Goal: Find specific page/section: Find specific page/section

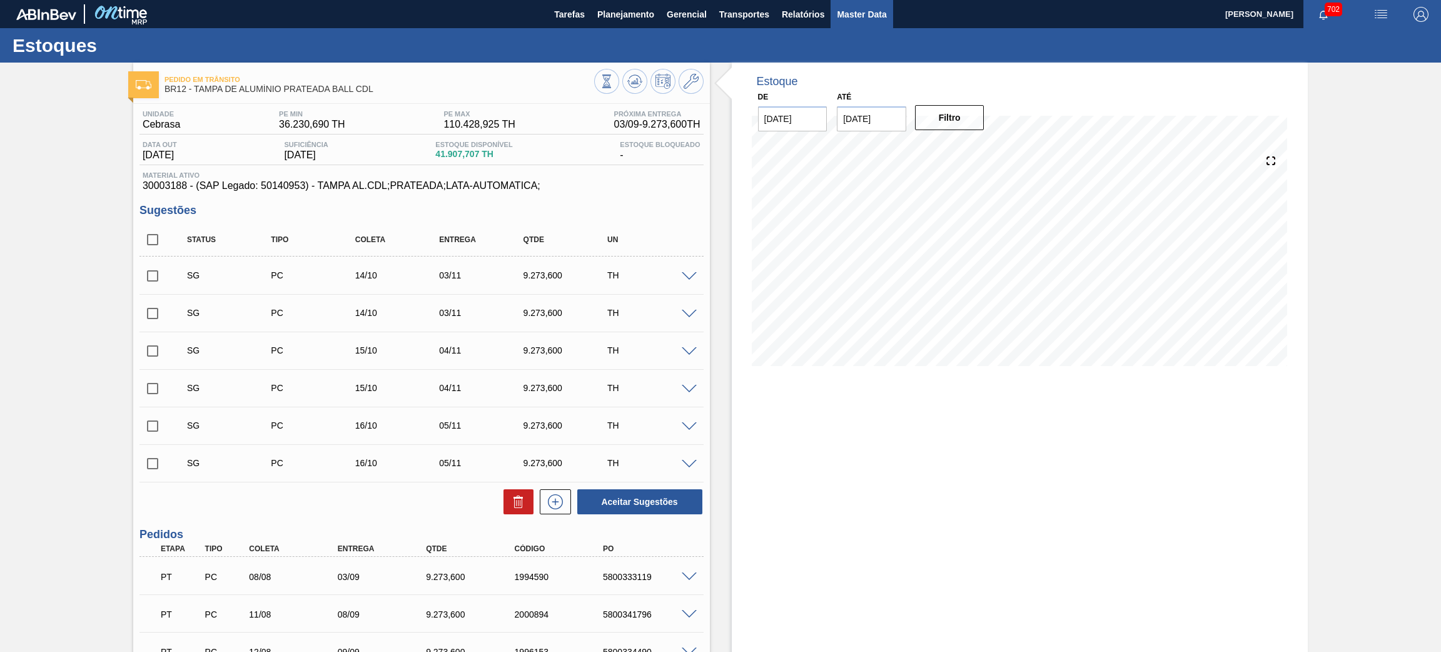
click at [857, 13] on span "Master Data" at bounding box center [861, 14] width 49 height 15
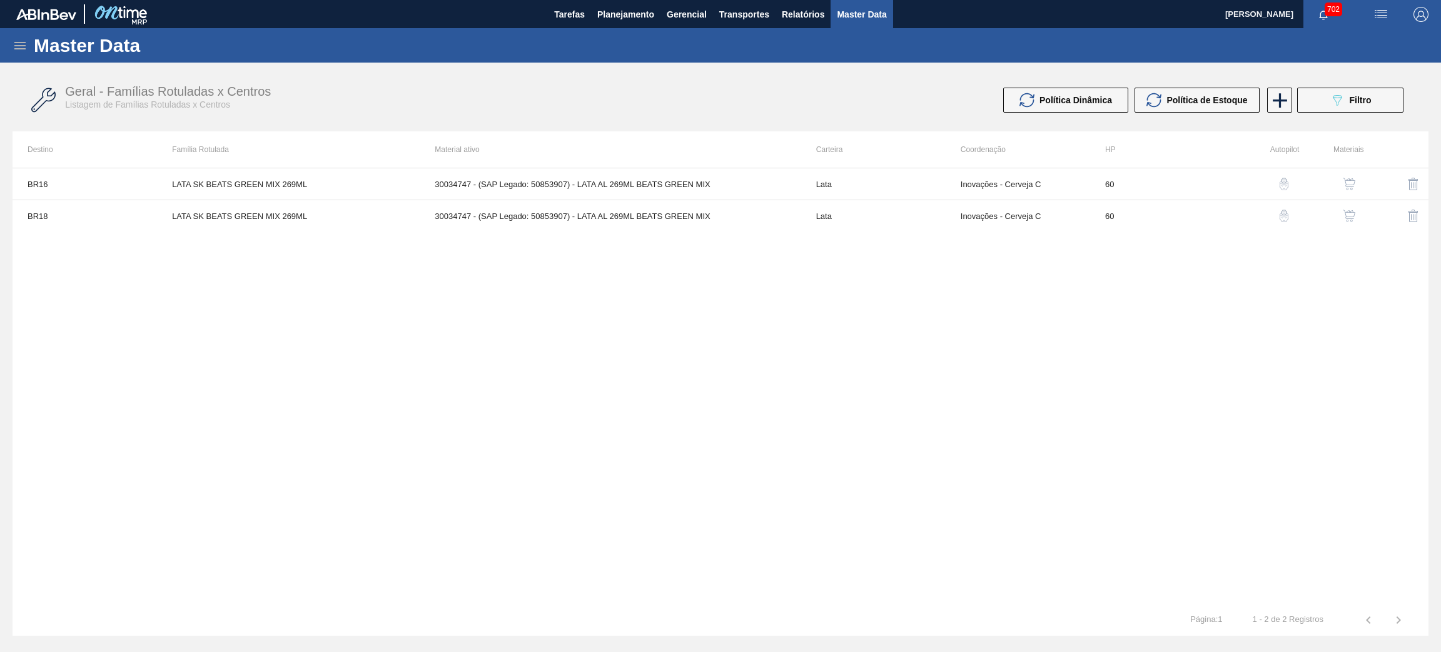
click at [16, 49] on icon at bounding box center [20, 45] width 15 height 15
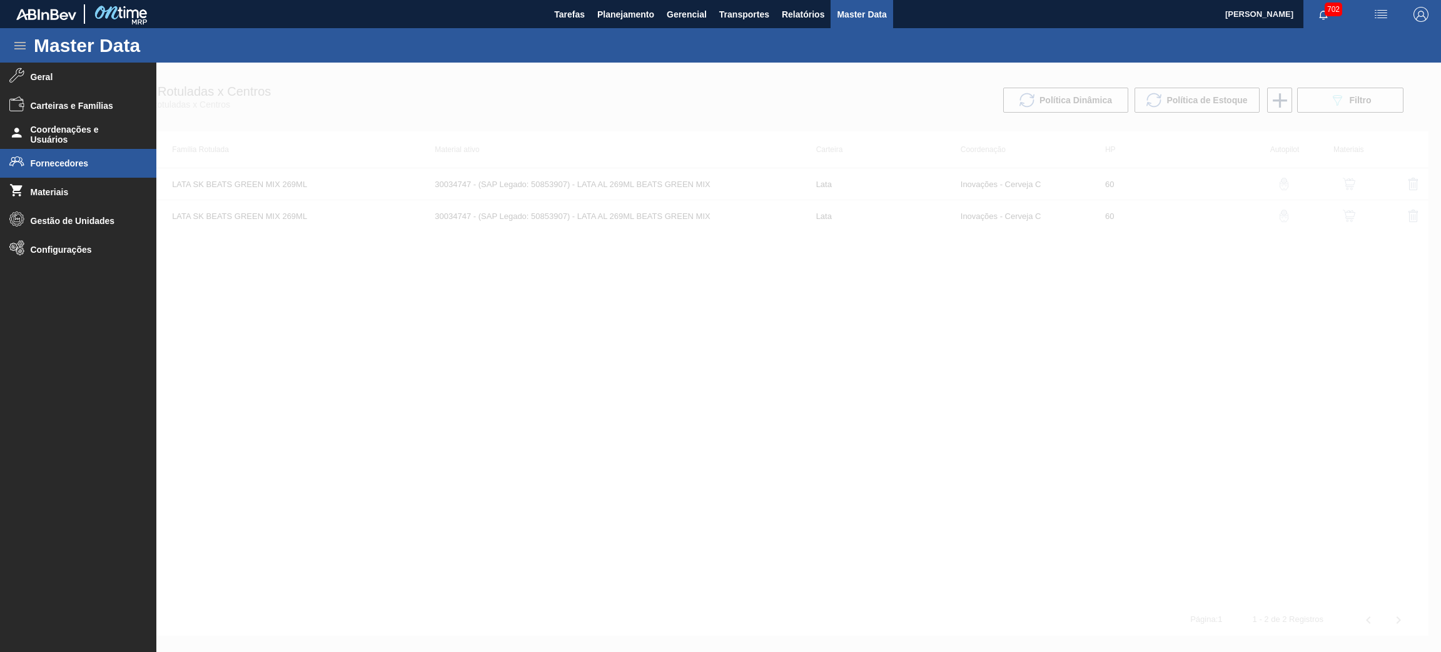
click at [59, 165] on span "Fornecedores" at bounding box center [82, 163] width 103 height 10
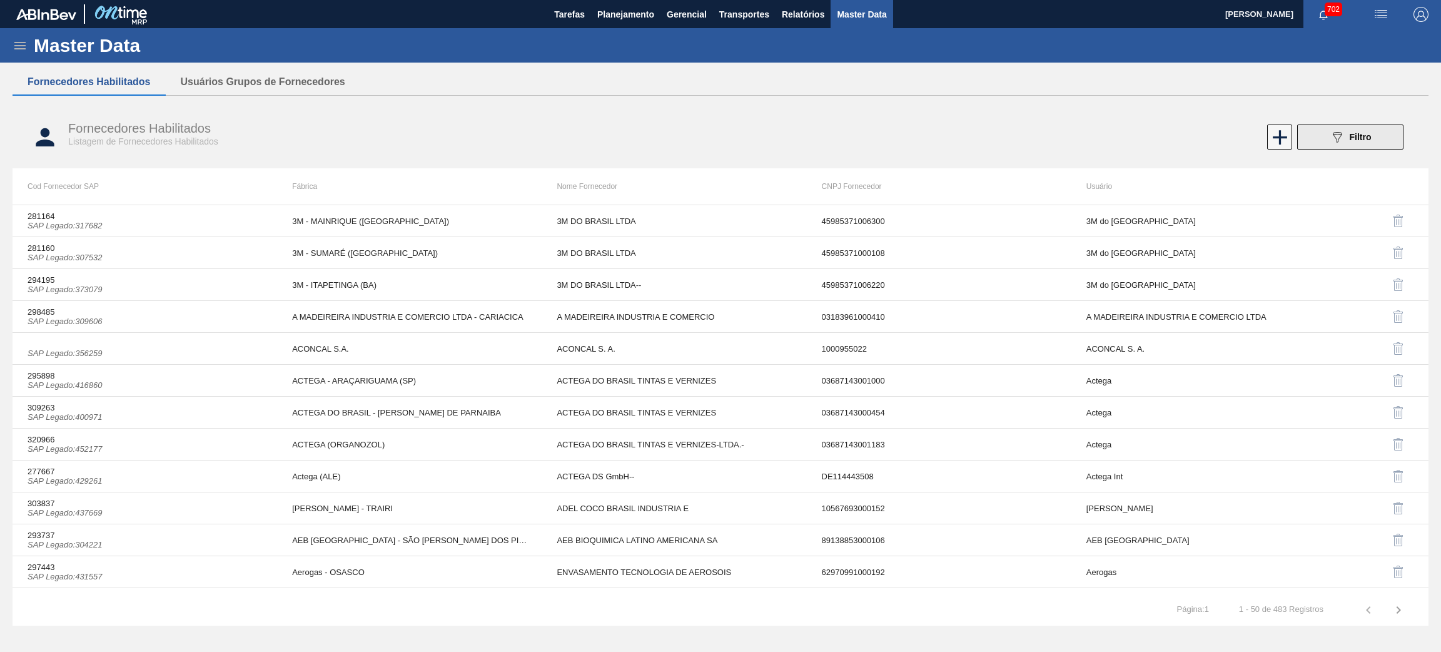
click at [1341, 137] on icon "089F7B8B-B2A5-4AFE-B5C0-19BA573D28AC" at bounding box center [1336, 136] width 15 height 15
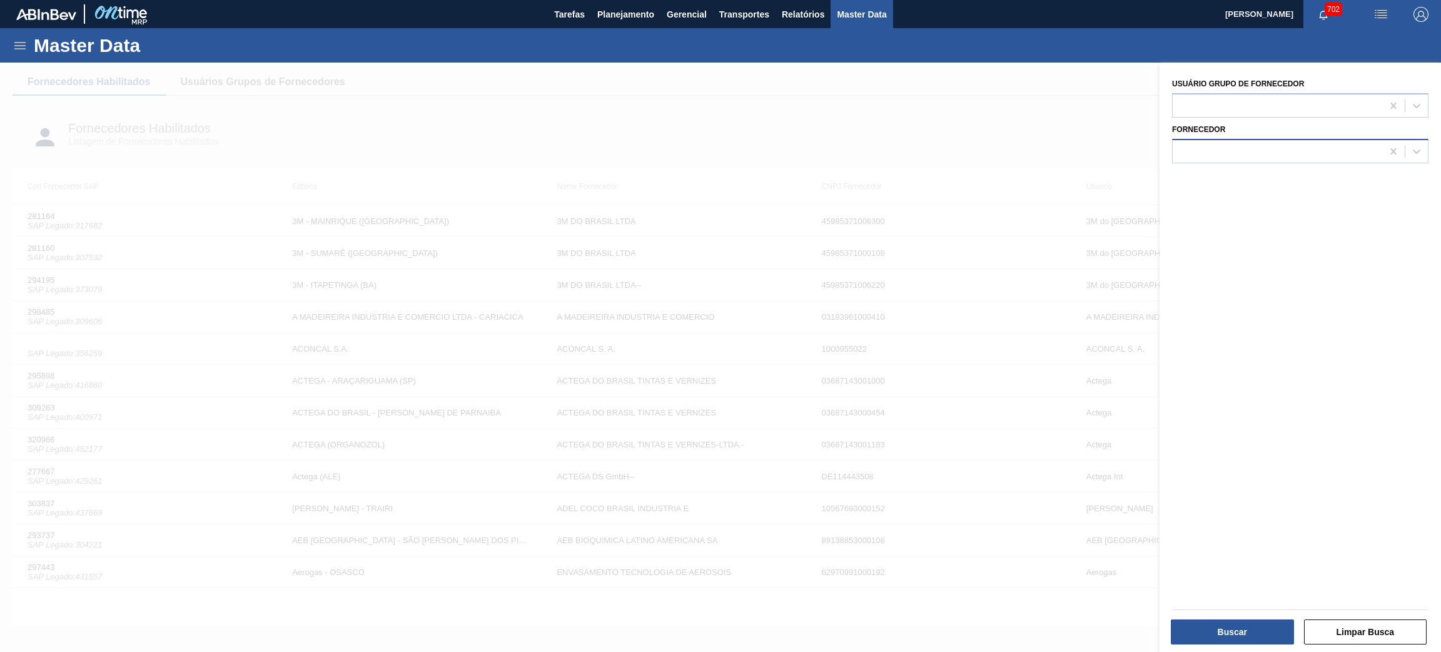
click at [1226, 150] on div at bounding box center [1276, 151] width 209 height 18
type input "20352"
click at [1360, 628] on button "Limpar Busca" at bounding box center [1365, 631] width 123 height 25
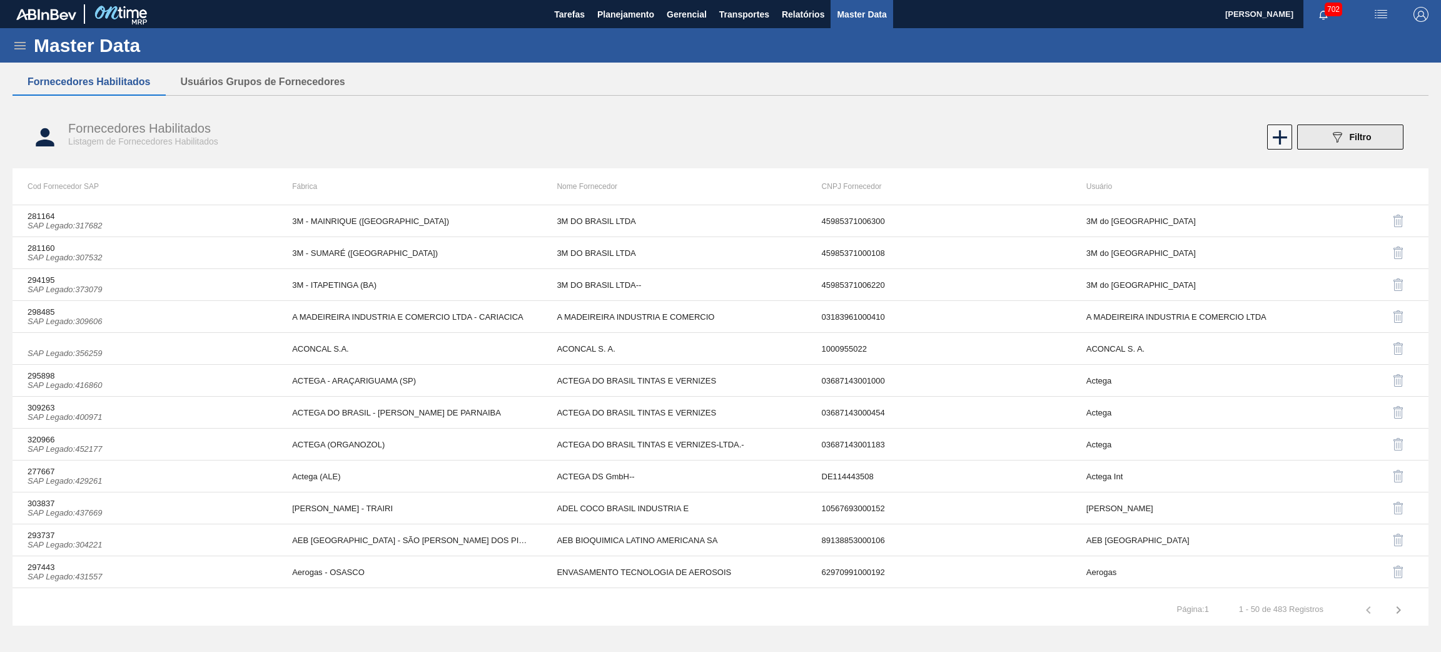
click at [1364, 134] on span "Filtro" at bounding box center [1360, 137] width 22 height 10
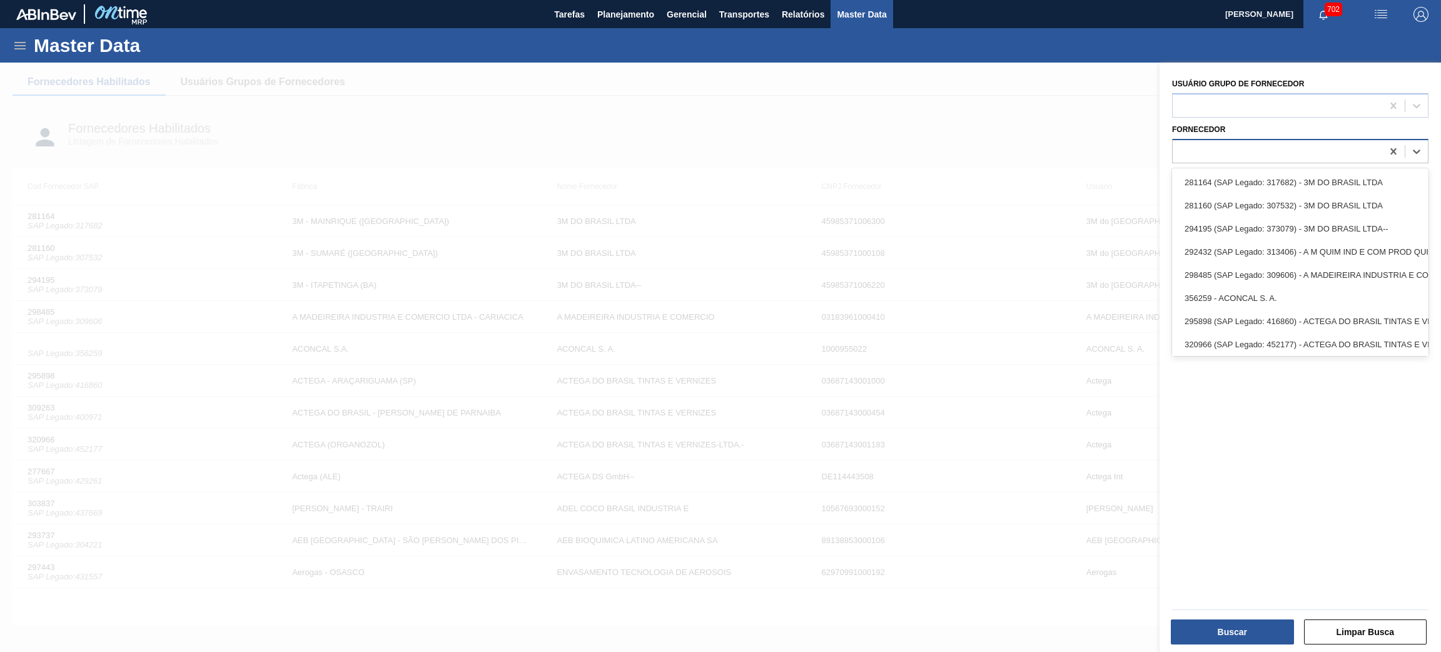
click at [1283, 146] on div at bounding box center [1276, 151] width 209 height 18
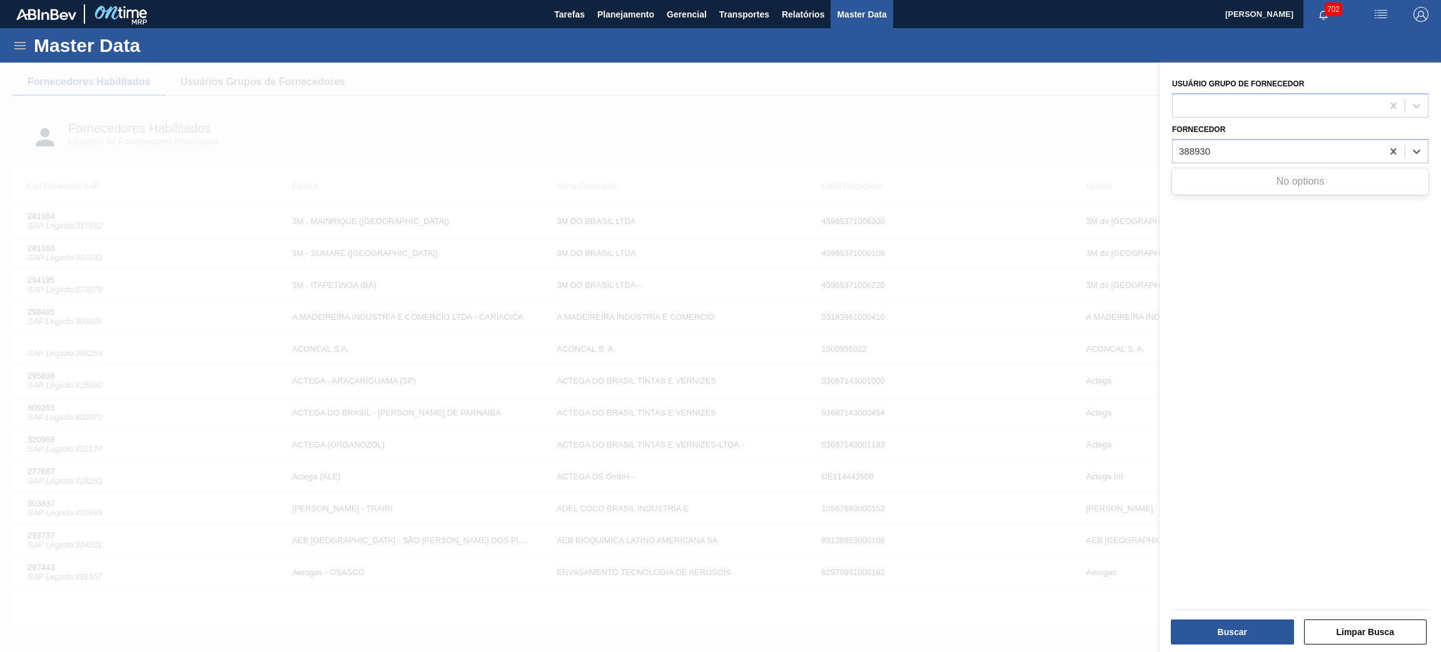
type input "388930"
click at [1274, 268] on div "Usuário Grupo de Fornecedor Fornecedor Use Up and Down to choose options, press…" at bounding box center [1299, 359] width 281 height 592
click at [1014, 130] on div at bounding box center [720, 389] width 1441 height 652
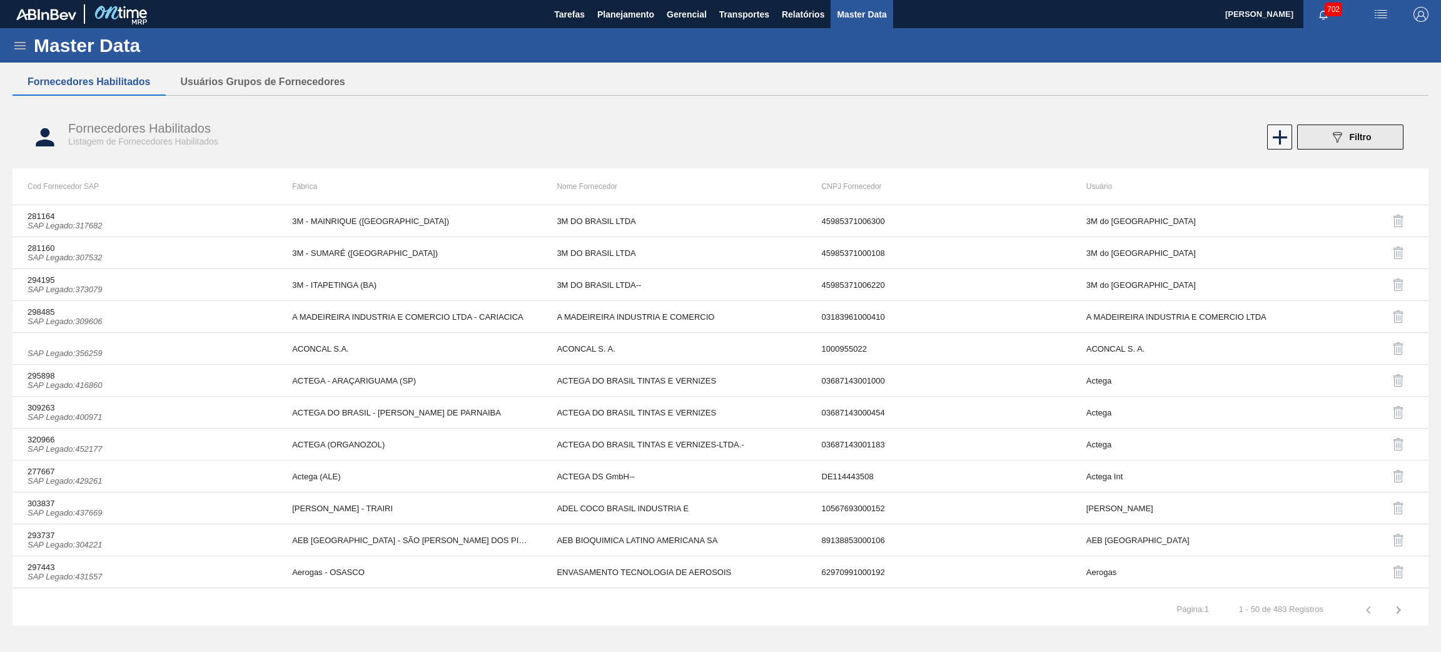
click at [1359, 135] on span "Filtro" at bounding box center [1360, 137] width 22 height 10
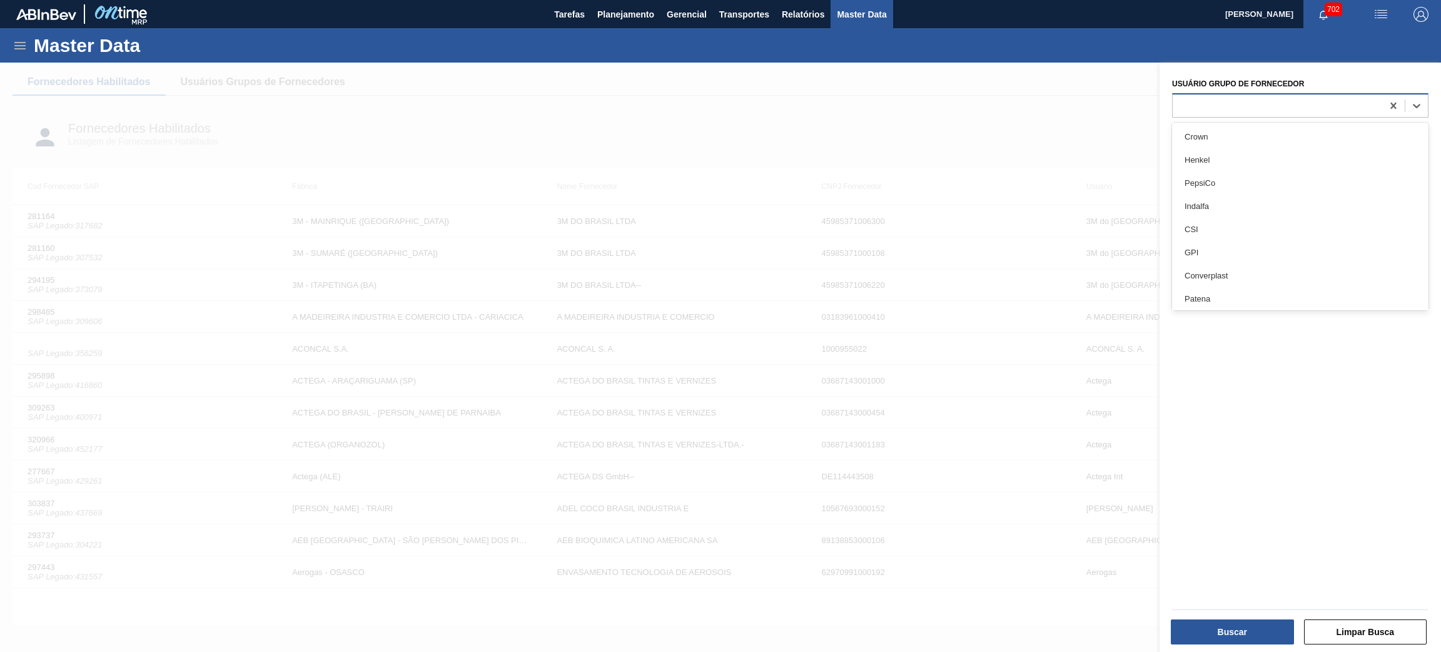
click at [1241, 95] on div at bounding box center [1300, 105] width 256 height 24
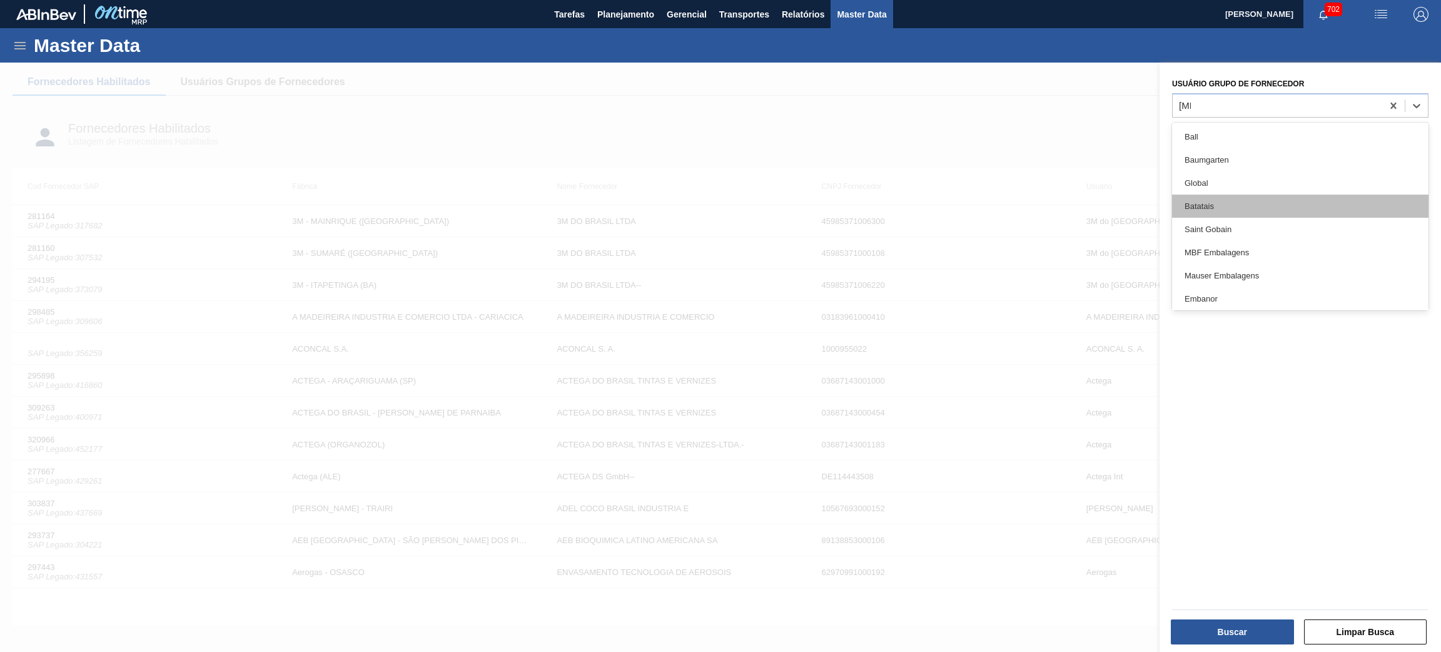
type Fornecedor "ball"
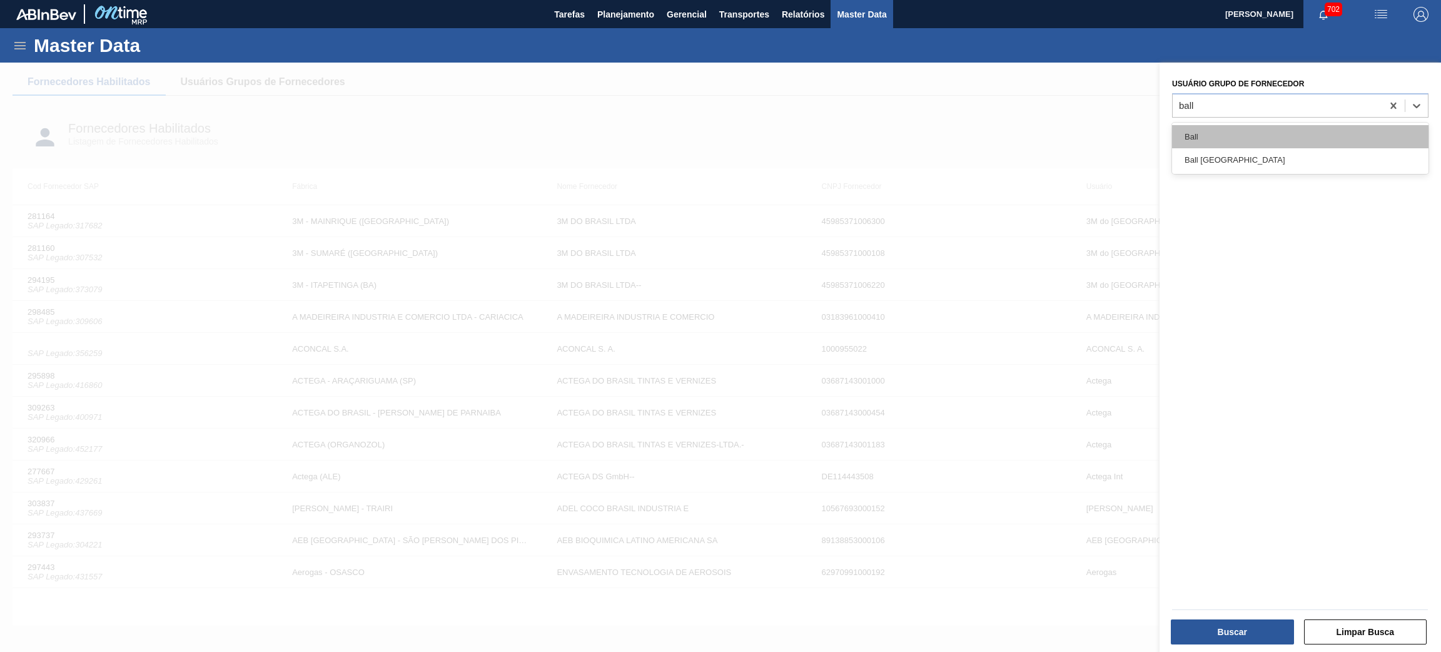
click at [1229, 143] on div "Ball" at bounding box center [1300, 136] width 256 height 23
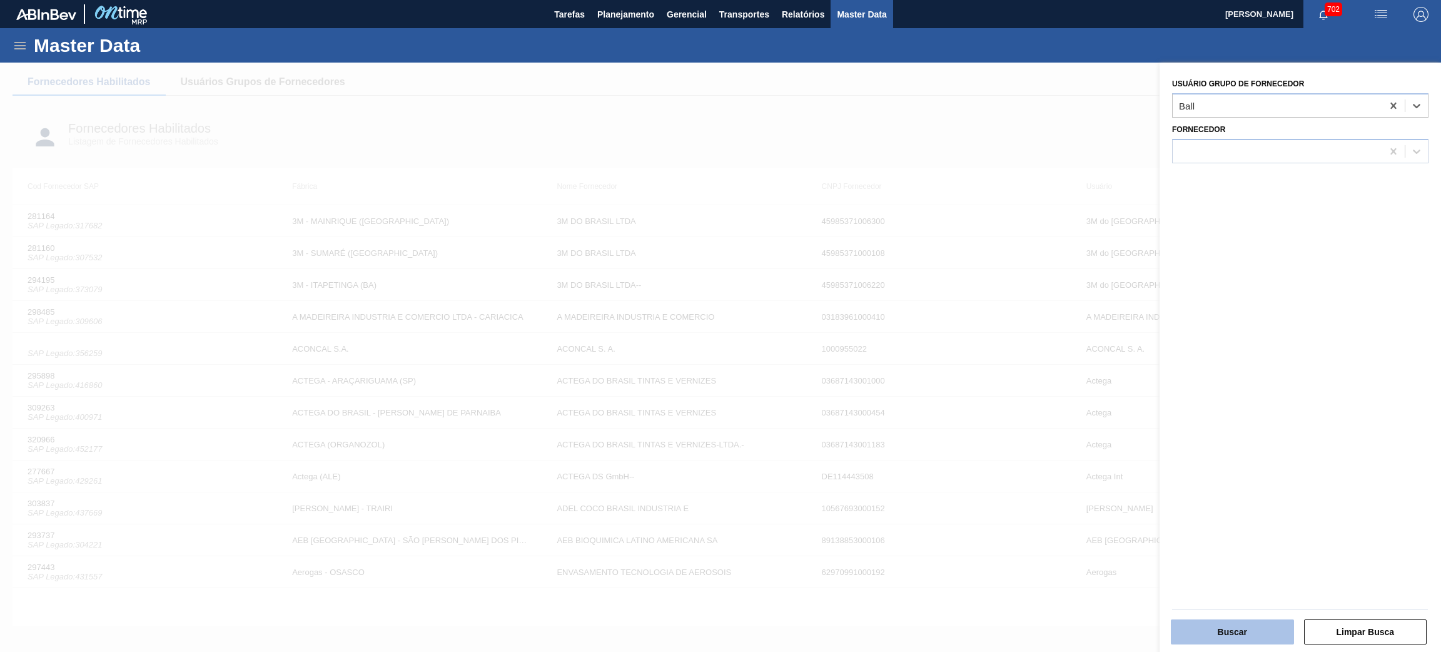
click at [1241, 638] on button "Buscar" at bounding box center [1232, 631] width 123 height 25
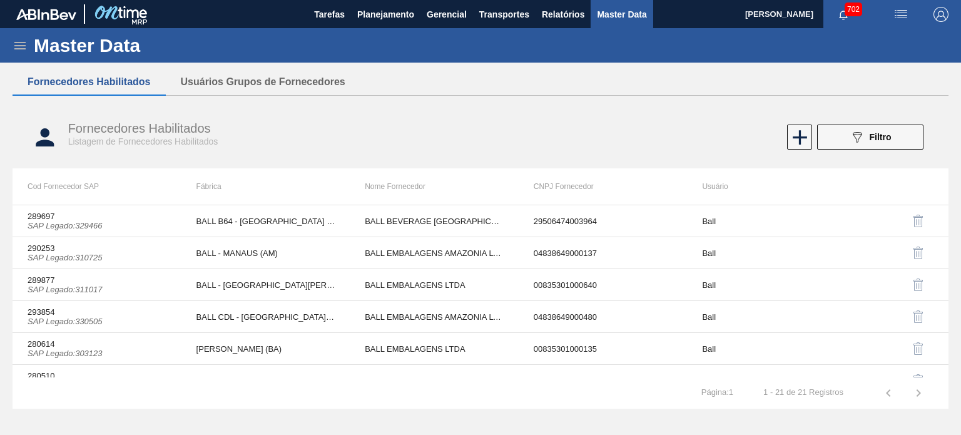
drag, startPoint x: 1179, startPoint y: 0, endPoint x: 563, endPoint y: 108, distance: 626.0
click at [563, 108] on div "Fornecedores Habilitados Listagem de Fornecedores Habilitados 089F7B8B-B2A5-4AF…" at bounding box center [480, 137] width 935 height 63
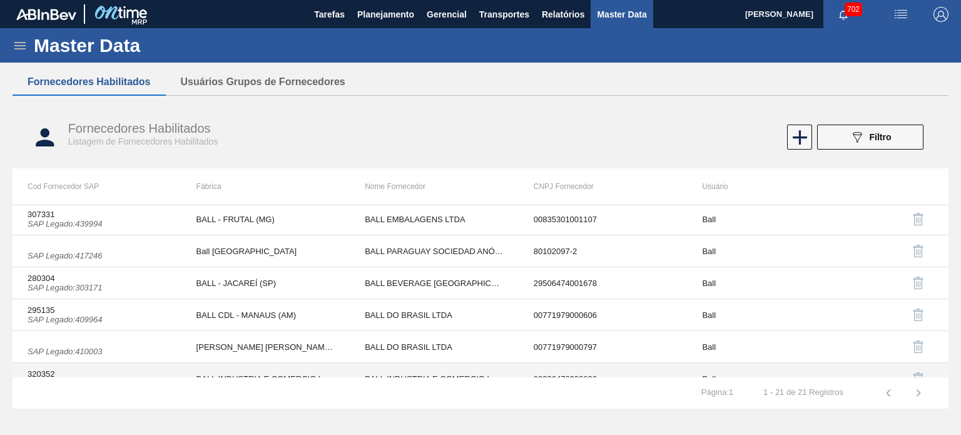
scroll to position [495, 0]
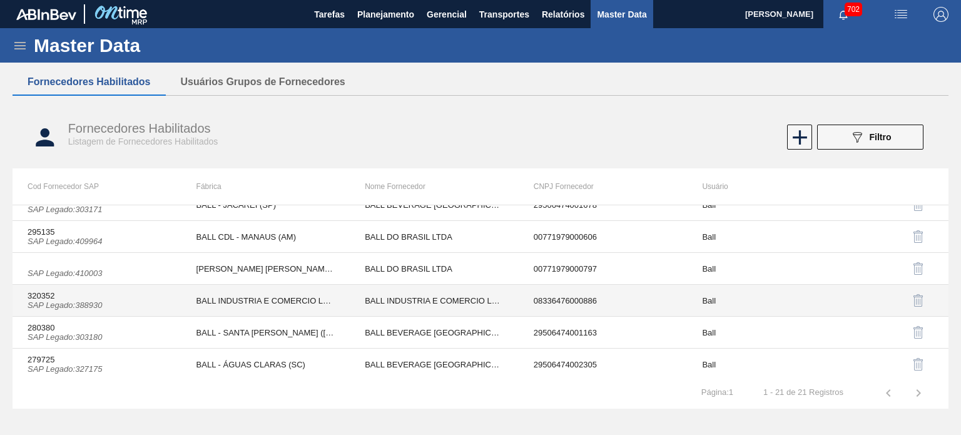
click at [293, 304] on td "BALL INDUSTRIA E COMERCIO LATAS" at bounding box center [265, 301] width 169 height 32
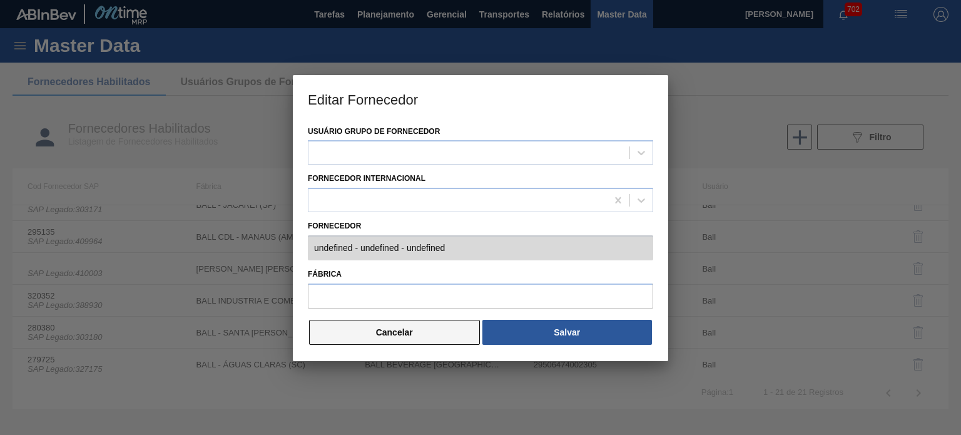
type input "320352 (SAP Legado: 388930) - BALL INDUSTRIA E COMERCIO LATAS E - 08336476000886"
type input "BALL INDUSTRIA E COMERCIO LATAS"
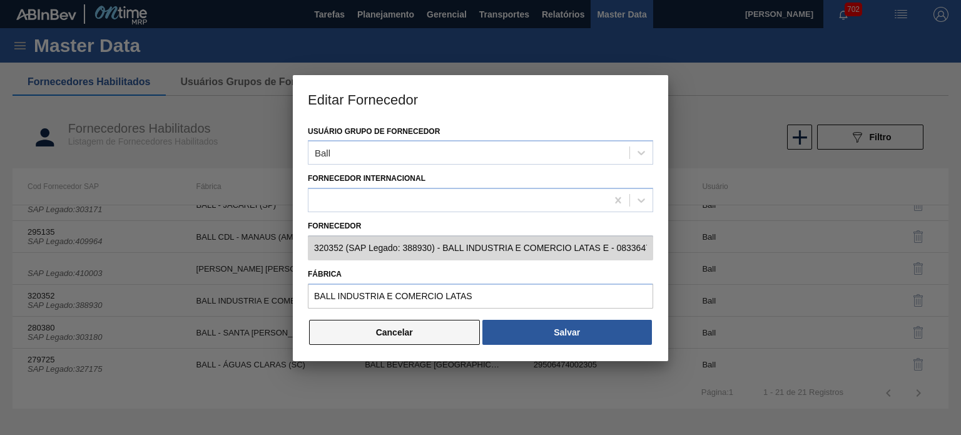
click at [386, 327] on button "Cancelar" at bounding box center [394, 332] width 171 height 25
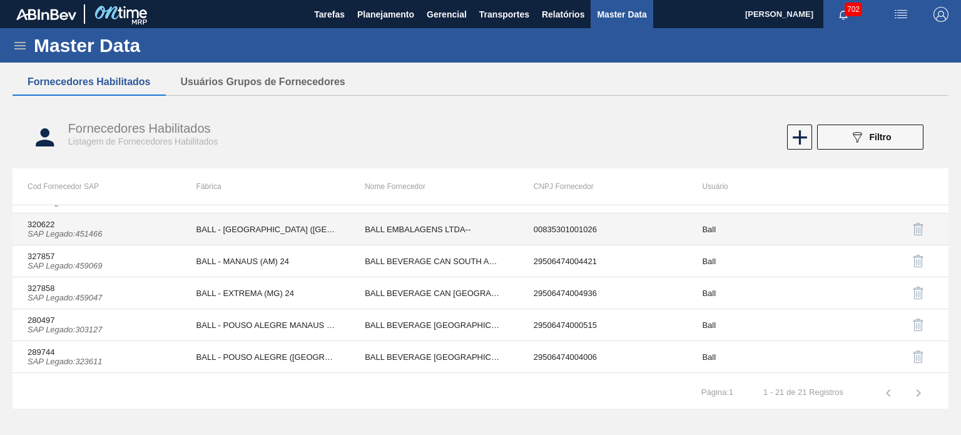
scroll to position [208, 0]
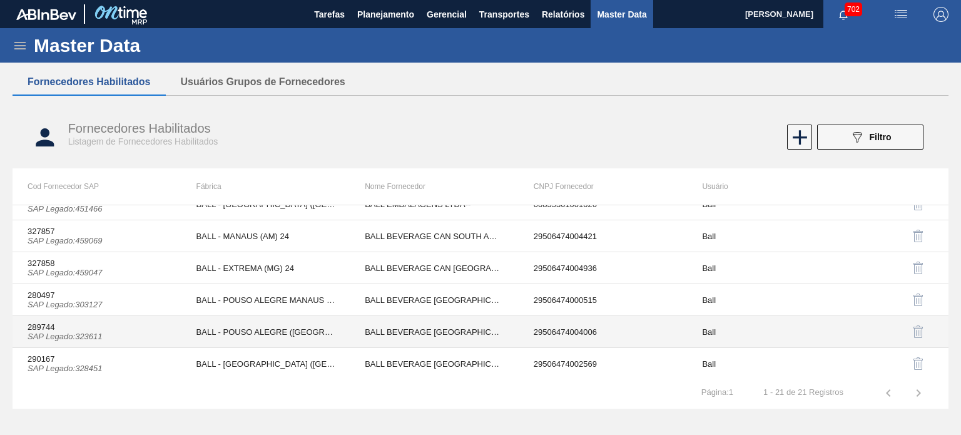
click at [253, 327] on td "BALL - POUSO ALEGRE (MG)" at bounding box center [265, 332] width 169 height 32
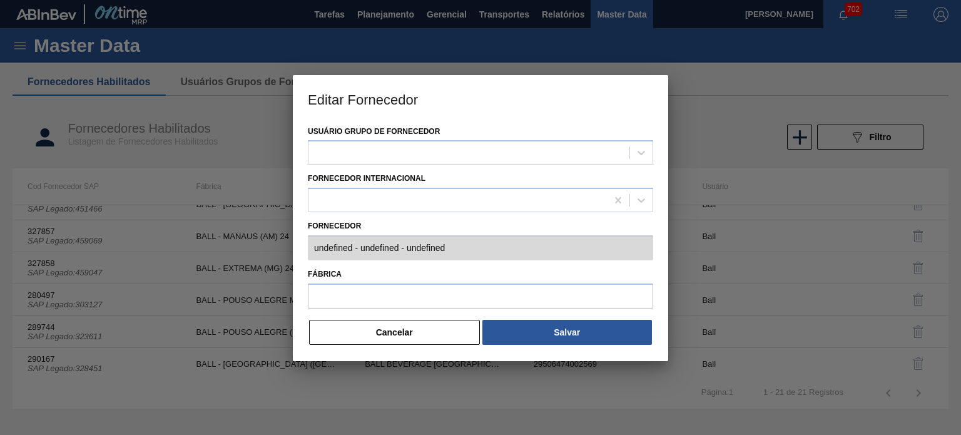
type input "289744 (SAP Legado: 323611) - BALL BEVERAGE CAN SOUTH AMERICA SA - 295064740040…"
type input "BALL - POUSO ALEGRE (MG)"
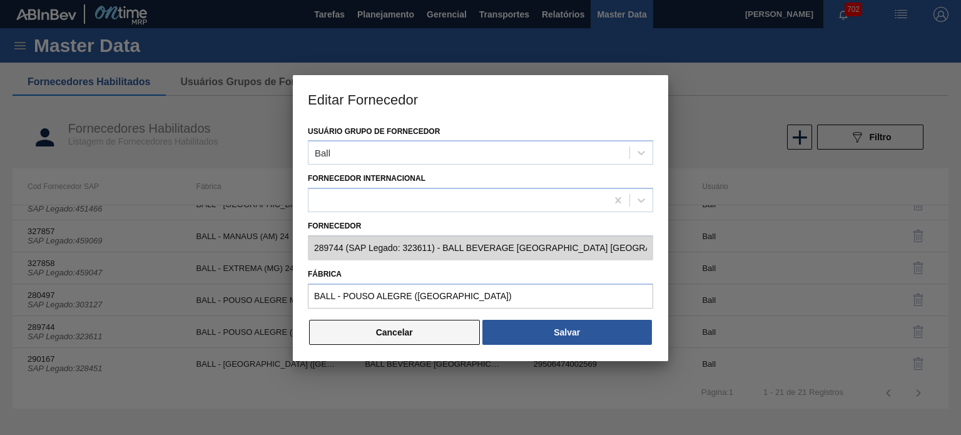
click at [350, 340] on button "Cancelar" at bounding box center [394, 332] width 171 height 25
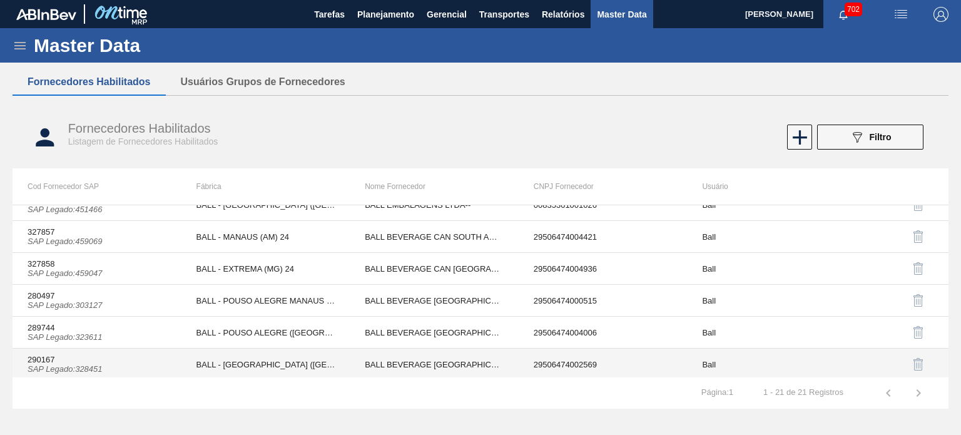
scroll to position [182, 0]
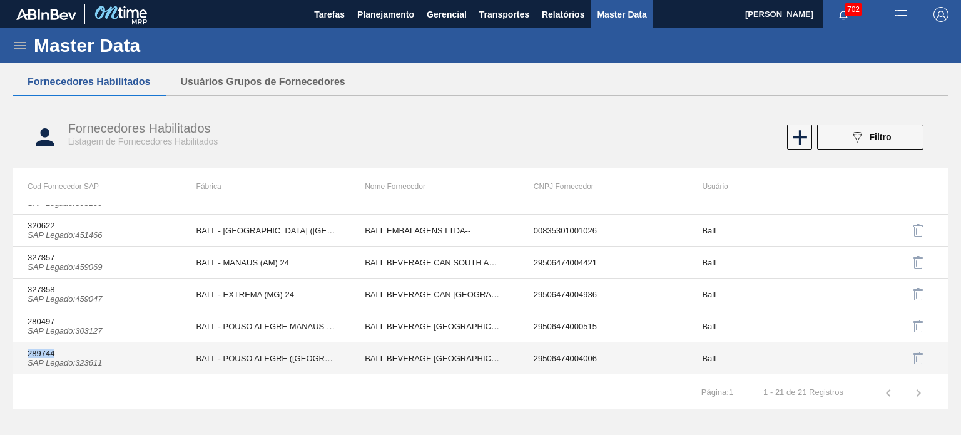
drag, startPoint x: 28, startPoint y: 348, endPoint x: 58, endPoint y: 347, distance: 30.0
click at [58, 347] on td "289744 SAP Legado : 323611" at bounding box center [97, 358] width 169 height 32
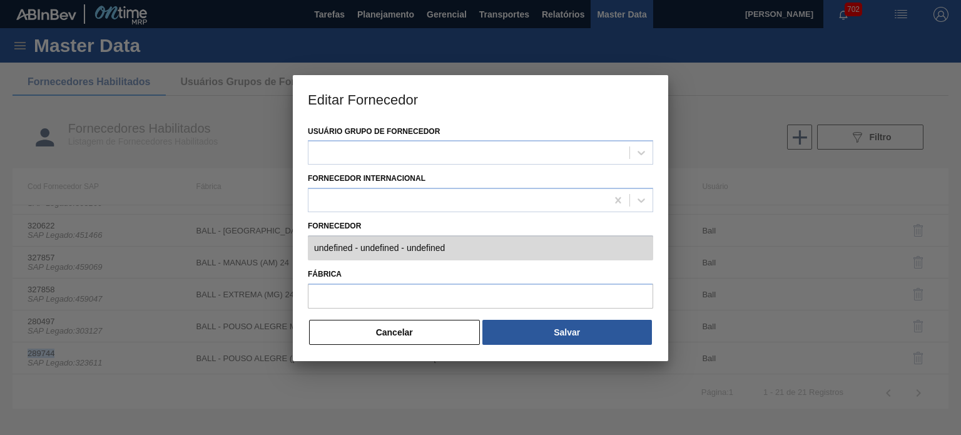
type input "289744 (SAP Legado: 323611) - BALL BEVERAGE CAN SOUTH AMERICA SA - 295064740040…"
type input "BALL - POUSO ALEGRE (MG)"
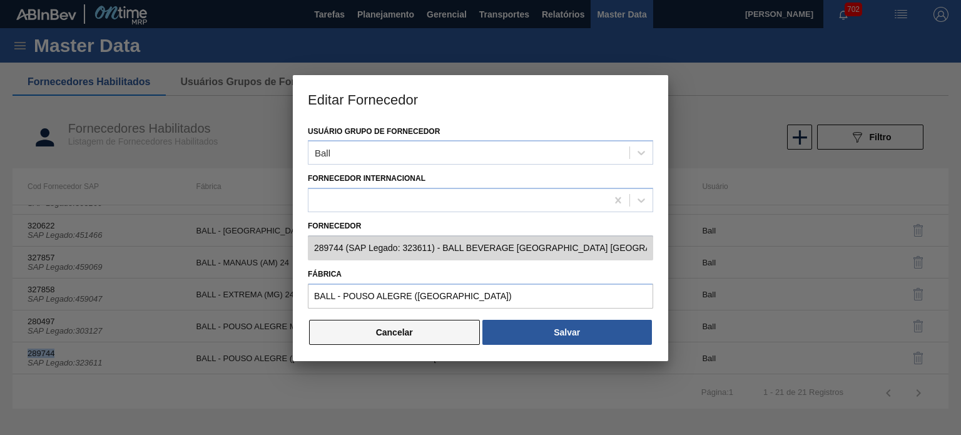
click at [414, 325] on button "Cancelar" at bounding box center [394, 332] width 171 height 25
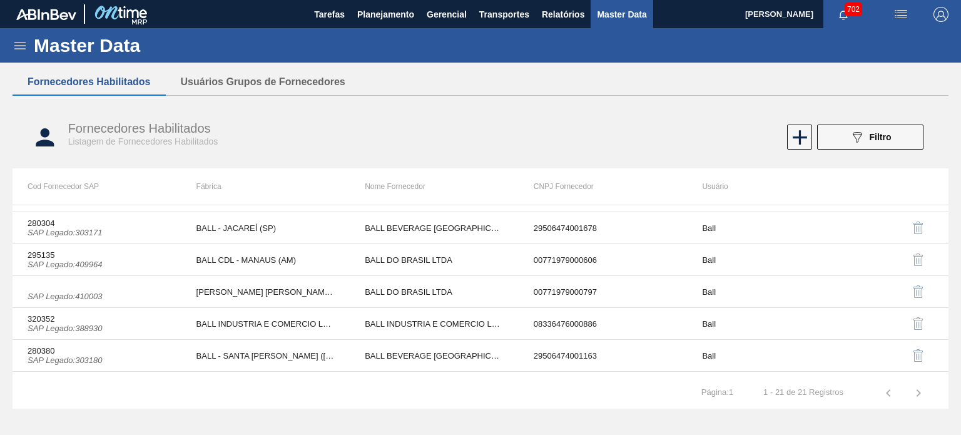
scroll to position [495, 0]
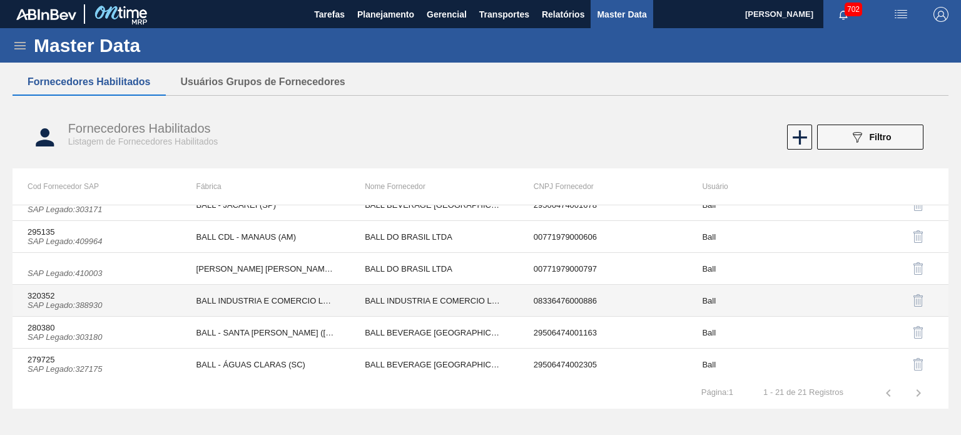
click at [290, 301] on td "BALL INDUSTRIA E COMERCIO LATAS" at bounding box center [265, 301] width 169 height 32
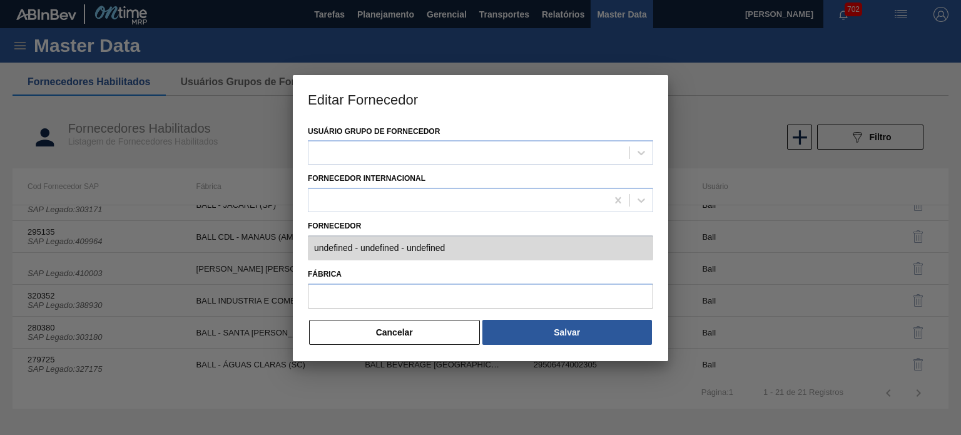
type input "320352 (SAP Legado: 388930) - BALL INDUSTRIA E COMERCIO LATAS E - 08336476000886"
type input "BALL INDUSTRIA E COMERCIO LATAS"
click at [729, 252] on div "Editar Fornecedor Usuário Grupo de Fornecedor Ball Fornecedor Internacional For…" at bounding box center [480, 217] width 961 height 435
click at [722, 253] on div at bounding box center [480, 217] width 961 height 435
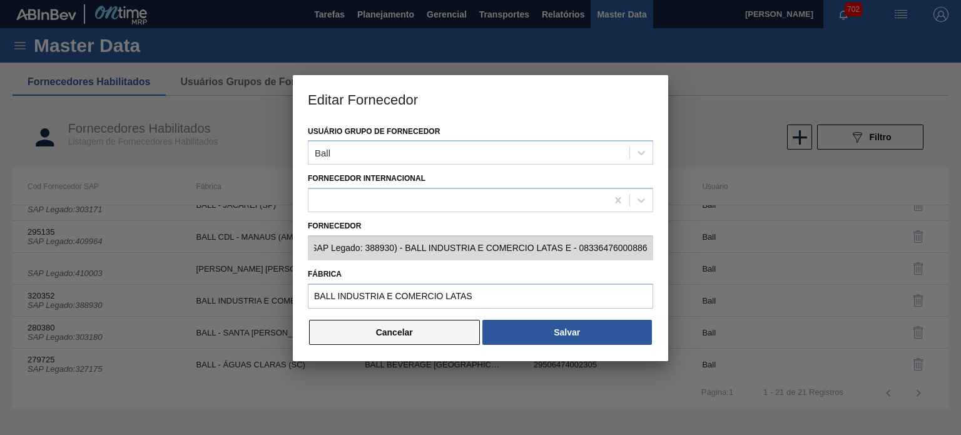
click at [393, 330] on button "Cancelar" at bounding box center [394, 332] width 171 height 25
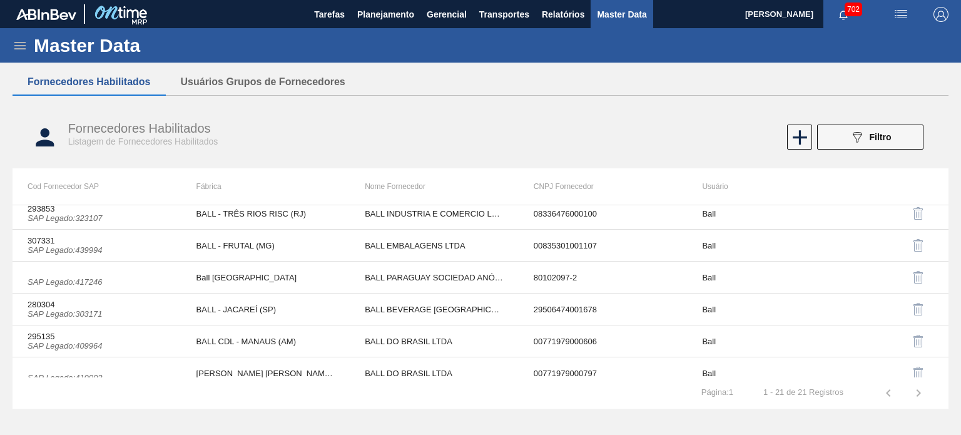
scroll to position [495, 0]
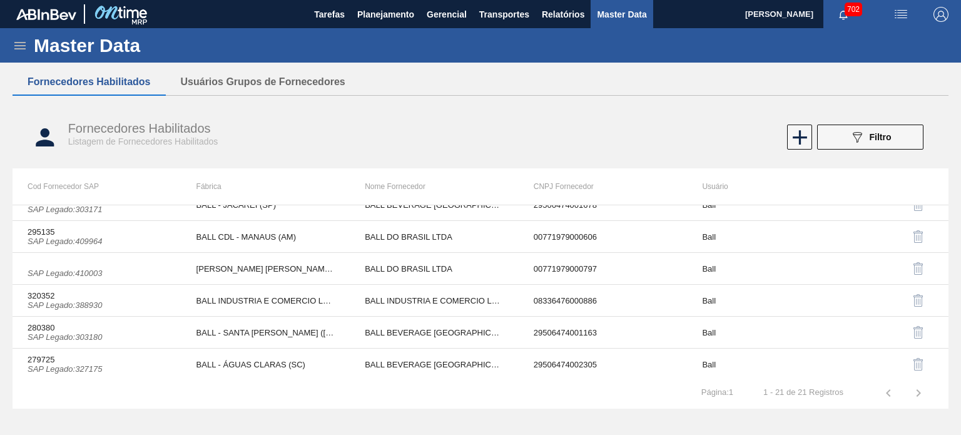
click at [548, 431] on div "Master Data Geral Carteiras e Famílias Coordenações e Usuários Fornecedores Mat…" at bounding box center [480, 231] width 961 height 406
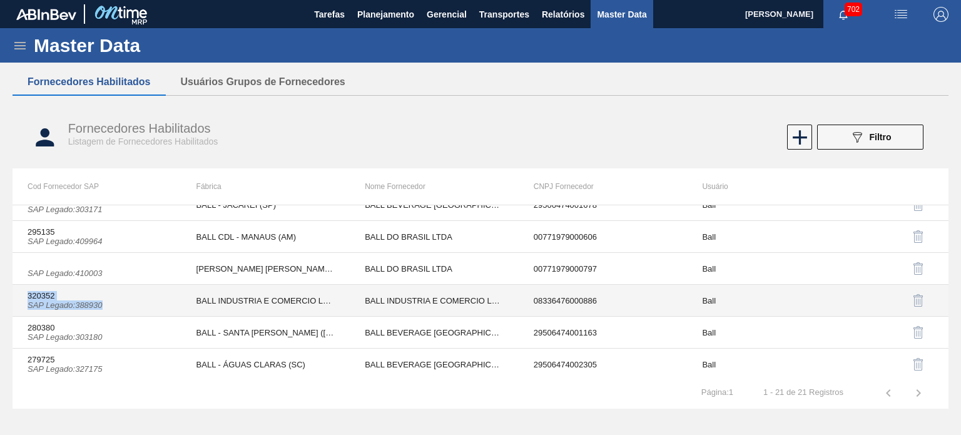
drag, startPoint x: 28, startPoint y: 293, endPoint x: 105, endPoint y: 304, distance: 77.7
click at [105, 304] on td "320352 SAP Legado : 388930" at bounding box center [97, 301] width 169 height 32
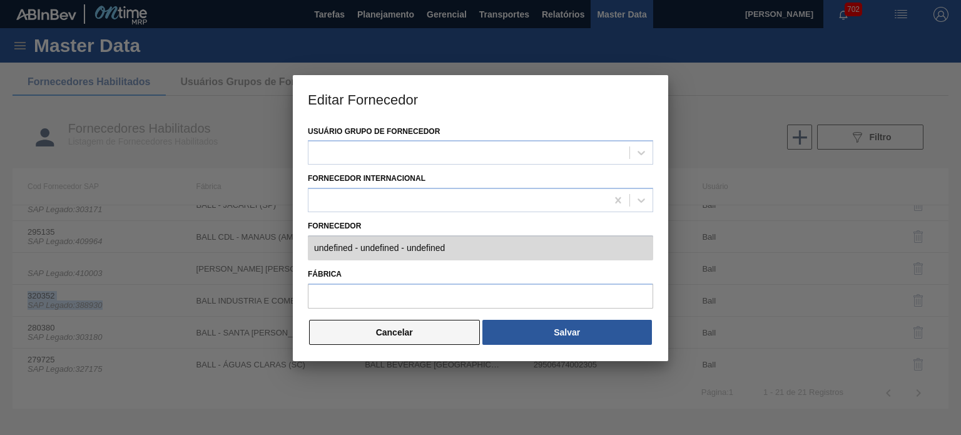
type input "320352 (SAP Legado: 388930) - BALL INDUSTRIA E COMERCIO LATAS E - 08336476000886"
type input "BALL INDUSTRIA E COMERCIO LATAS"
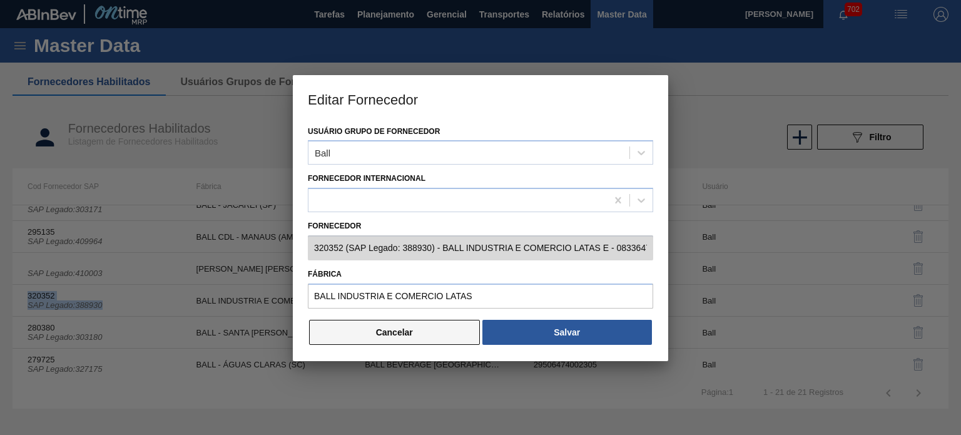
click at [364, 334] on button "Cancelar" at bounding box center [394, 332] width 171 height 25
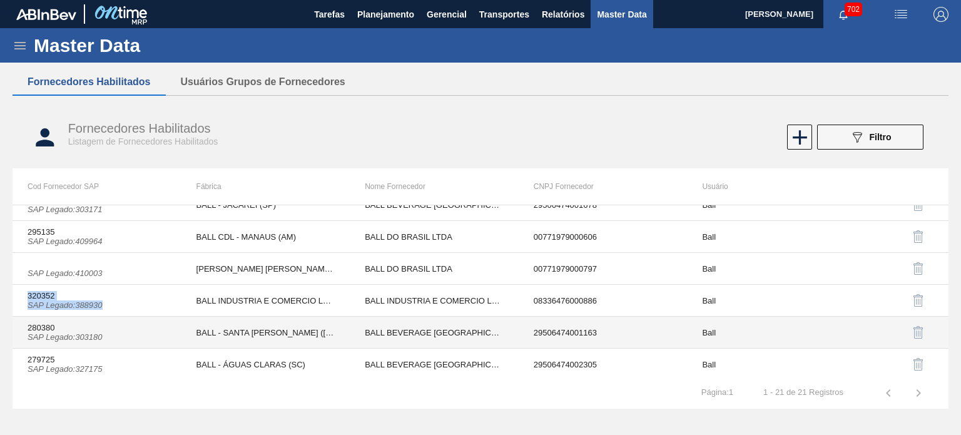
copy td "320352 SAP Legado : 388930"
